Goal: Complete application form

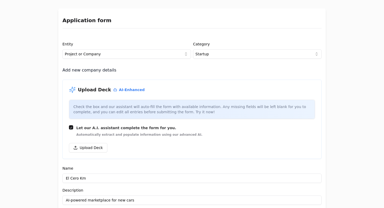
select select "1d353006-4738-4b62-8191-e6fb0769daa5"
select select "C"
select select "738ef700-f130-44e3-98e2-a96b6b0c1128"
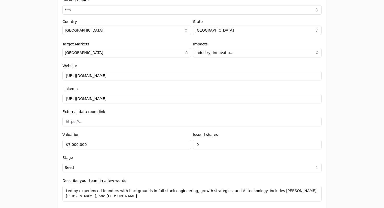
scroll to position [560, 0]
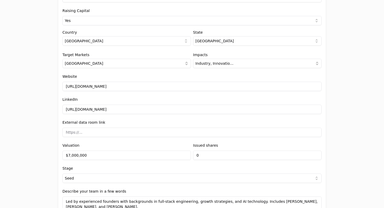
click at [118, 133] on input at bounding box center [191, 132] width 259 height 9
paste input "[URL][DOMAIN_NAME]"
type input "[URL][DOMAIN_NAME]"
click at [157, 123] on div "External data room link https://drive.google.com/drive/folders/1jG4_dXs6-Ap9J0F…" at bounding box center [191, 128] width 259 height 18
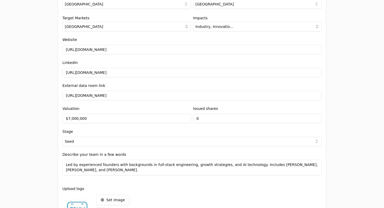
scroll to position [645, 0]
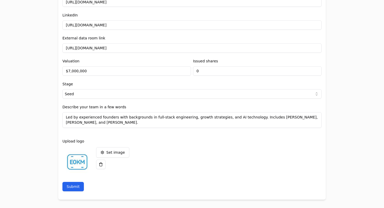
click at [69, 188] on button "Submit" at bounding box center [72, 186] width 21 height 9
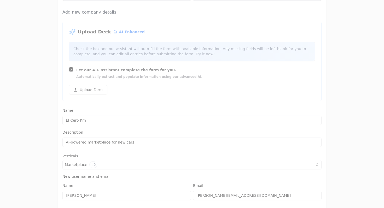
scroll to position [0, 0]
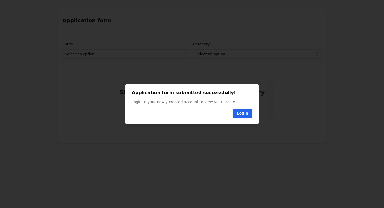
click at [242, 114] on link "Login" at bounding box center [242, 113] width 11 height 5
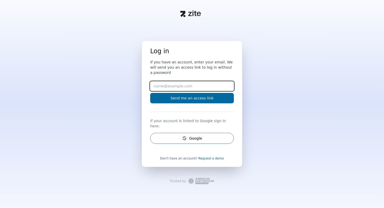
click at [206, 91] on input "Email" at bounding box center [192, 86] width 84 height 9
click at [254, 116] on div "Log in If you have an account, enter your email. We will send you an access lin…" at bounding box center [192, 117] width 384 height 155
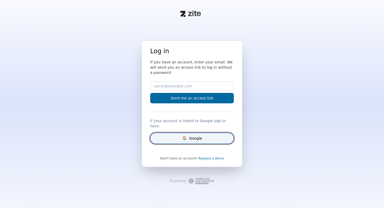
click at [223, 134] on button "Google" at bounding box center [192, 138] width 84 height 11
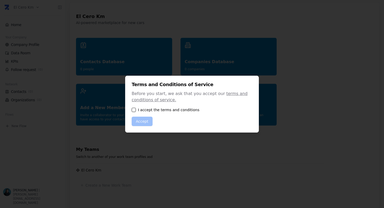
click at [137, 110] on div "I accept the terms and conditions" at bounding box center [192, 109] width 121 height 5
click at [132, 112] on div "I accept the terms and conditions" at bounding box center [192, 109] width 121 height 5
click at [133, 109] on button "button" at bounding box center [134, 110] width 4 height 4
click at [141, 121] on button "Accept" at bounding box center [142, 121] width 21 height 9
click at [143, 123] on button "Accept" at bounding box center [142, 121] width 21 height 9
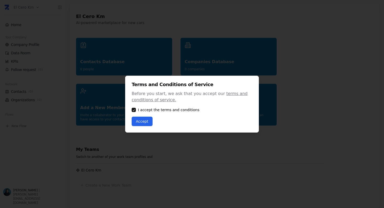
click at [143, 123] on button "Accept" at bounding box center [142, 121] width 21 height 9
click at [149, 123] on button "Accept" at bounding box center [142, 121] width 21 height 9
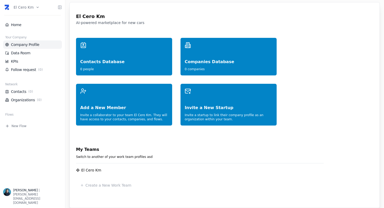
click at [33, 44] on link "Company Profile" at bounding box center [32, 44] width 55 height 5
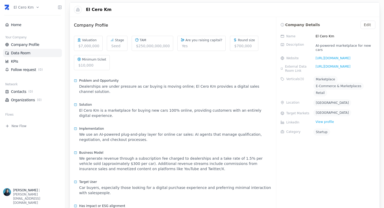
click at [37, 54] on link "Data Room" at bounding box center [32, 52] width 55 height 5
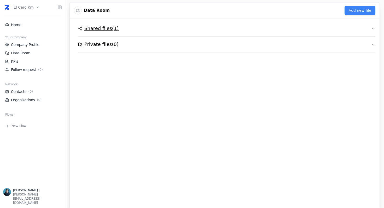
click at [101, 30] on h2 "Shared files ( 1 )" at bounding box center [101, 28] width 34 height 7
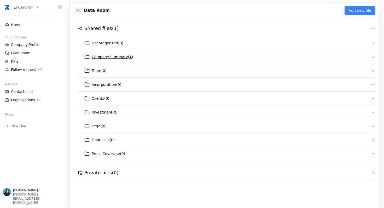
click at [114, 59] on span "Company Summary ( 1 )" at bounding box center [113, 56] width 42 height 5
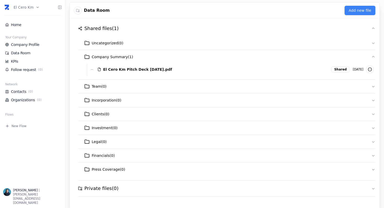
click at [31, 6] on html "El Cero Km Home Your Company Company Profile Data Room KPIs Follow request ( 0 …" at bounding box center [192, 104] width 384 height 208
